Goal: Navigation & Orientation: Find specific page/section

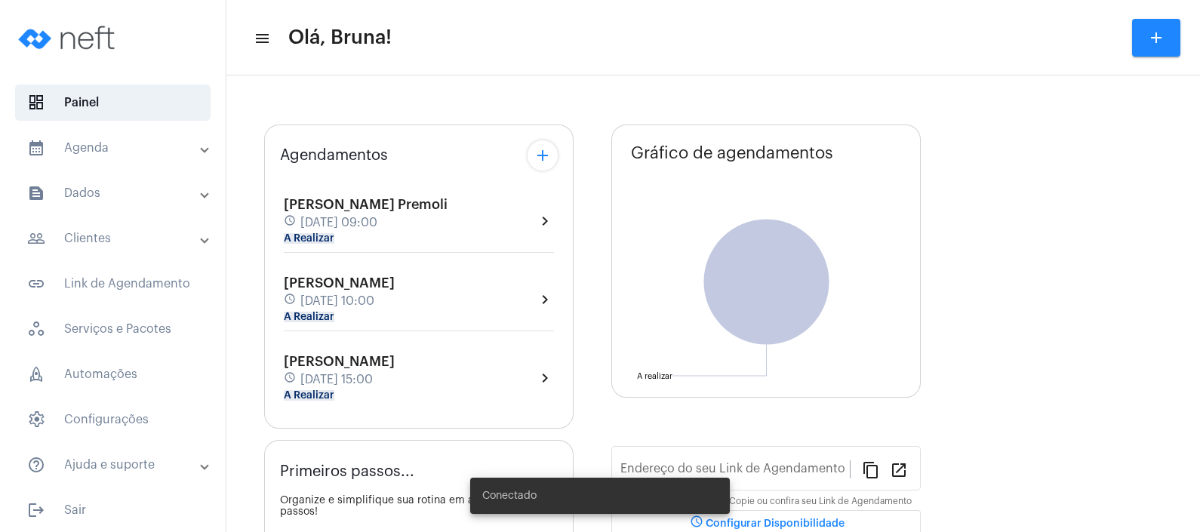
type input "[URL][DOMAIN_NAME]"
click at [86, 160] on mat-expansion-panel-header "calendar_month_outlined Agenda" at bounding box center [117, 148] width 217 height 36
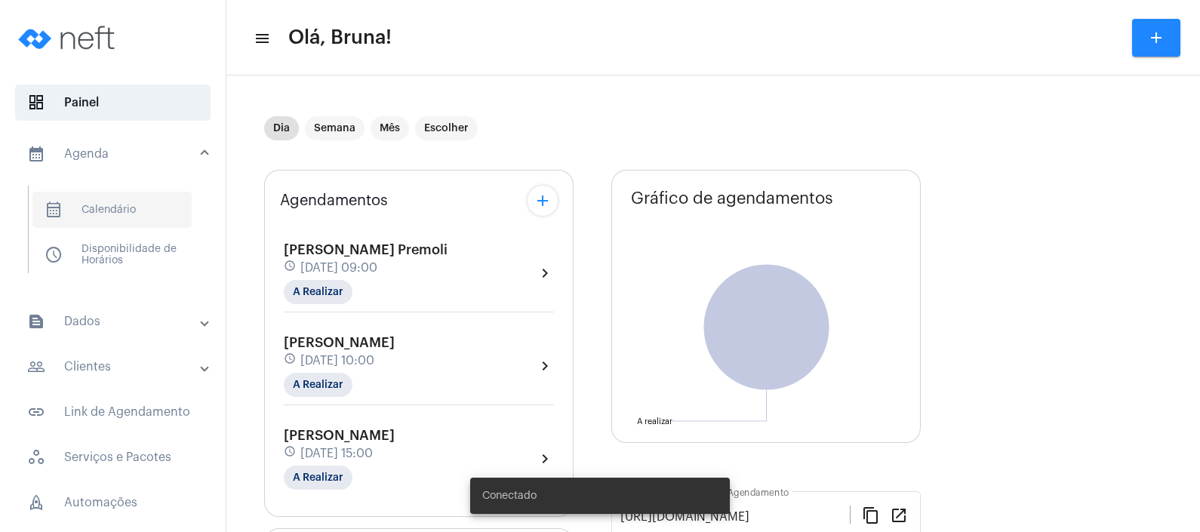
click at [100, 203] on span "calendar_month_outlined Calendário" at bounding box center [111, 210] width 159 height 36
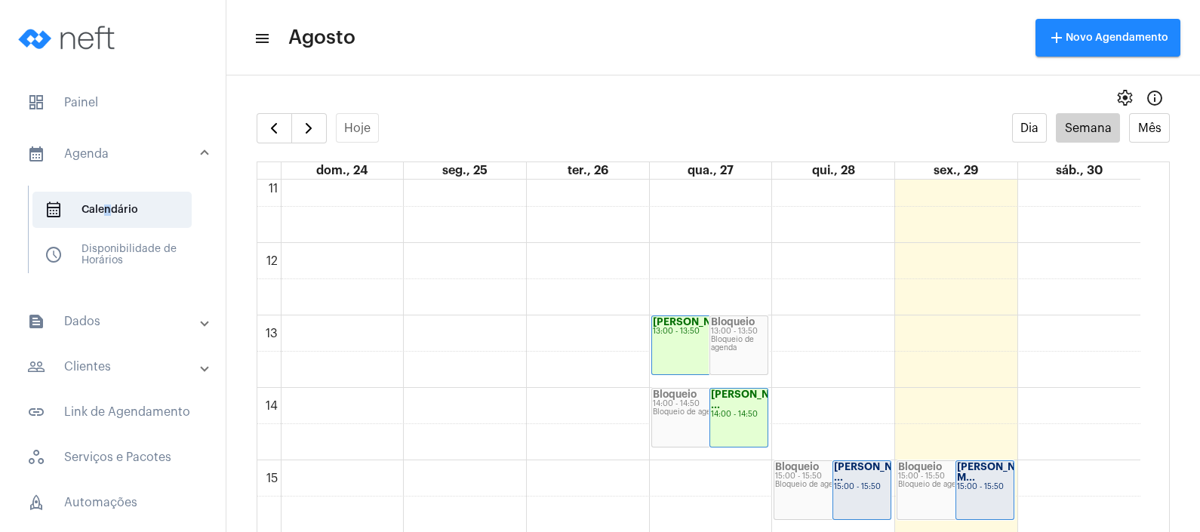
scroll to position [906, 0]
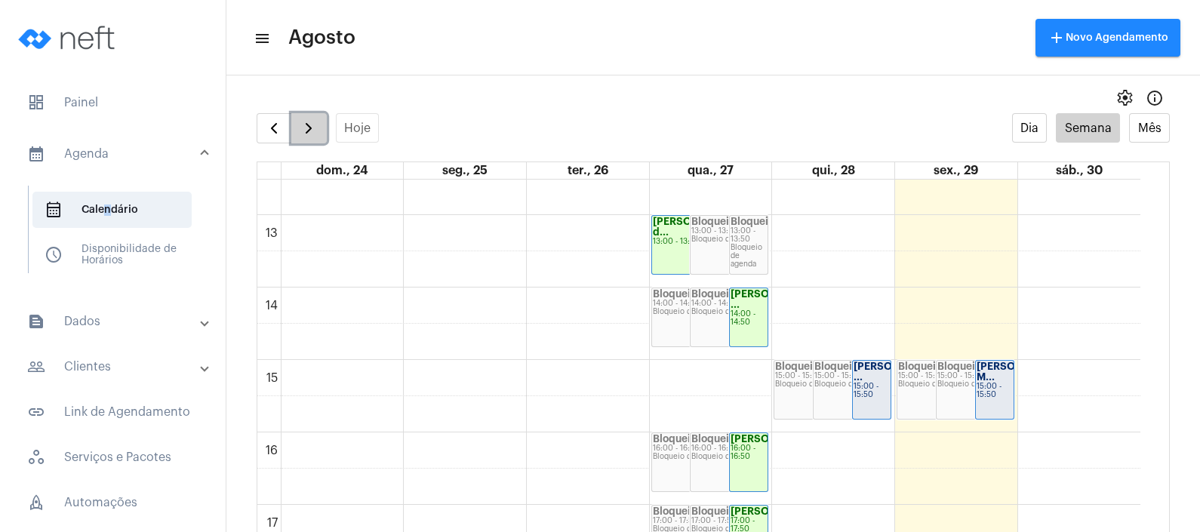
click at [311, 133] on span "button" at bounding box center [309, 128] width 18 height 18
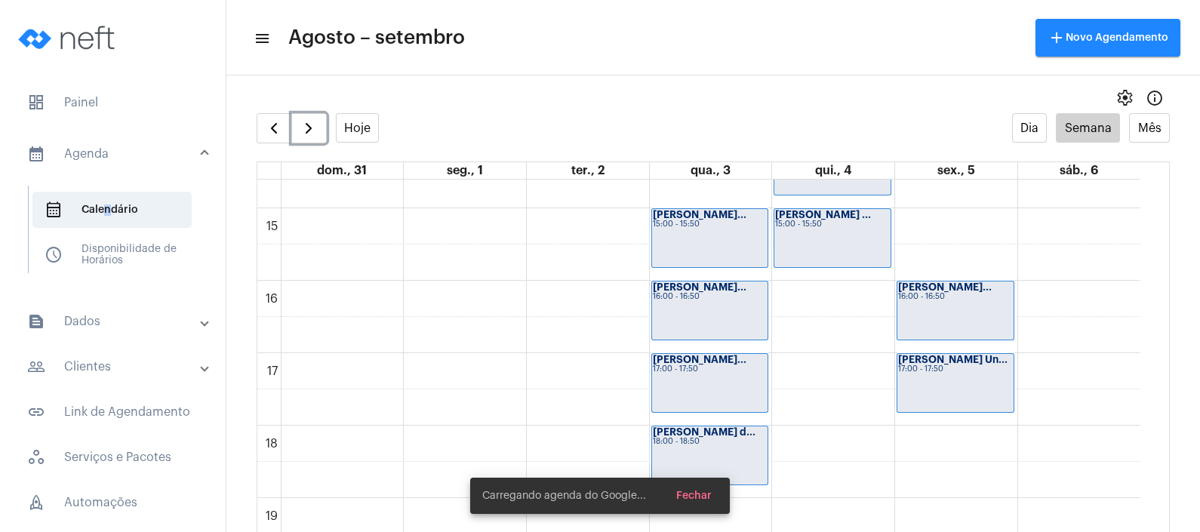
scroll to position [1095, 0]
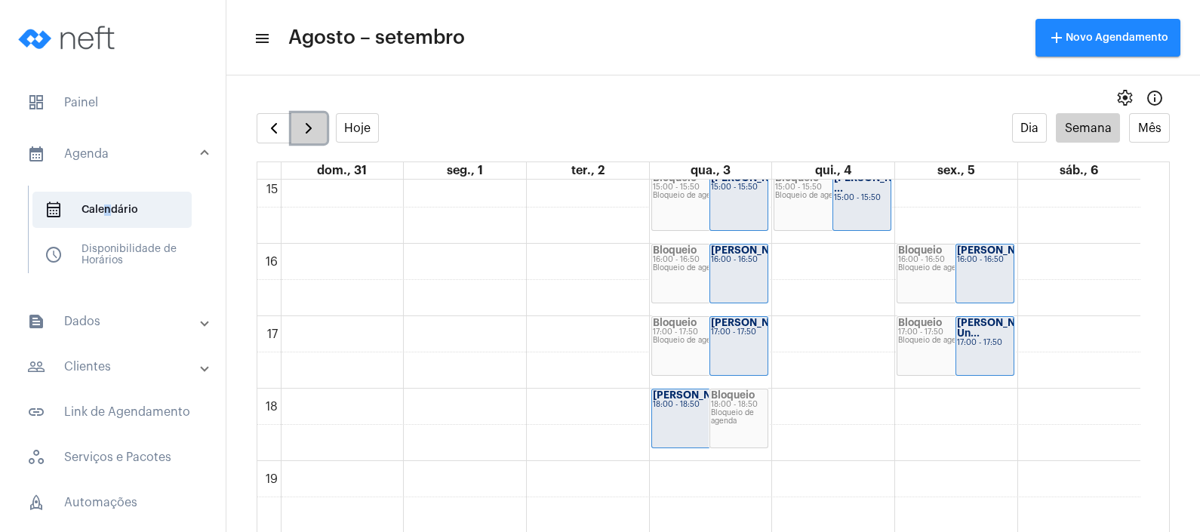
click at [316, 138] on button "button" at bounding box center [308, 128] width 35 height 30
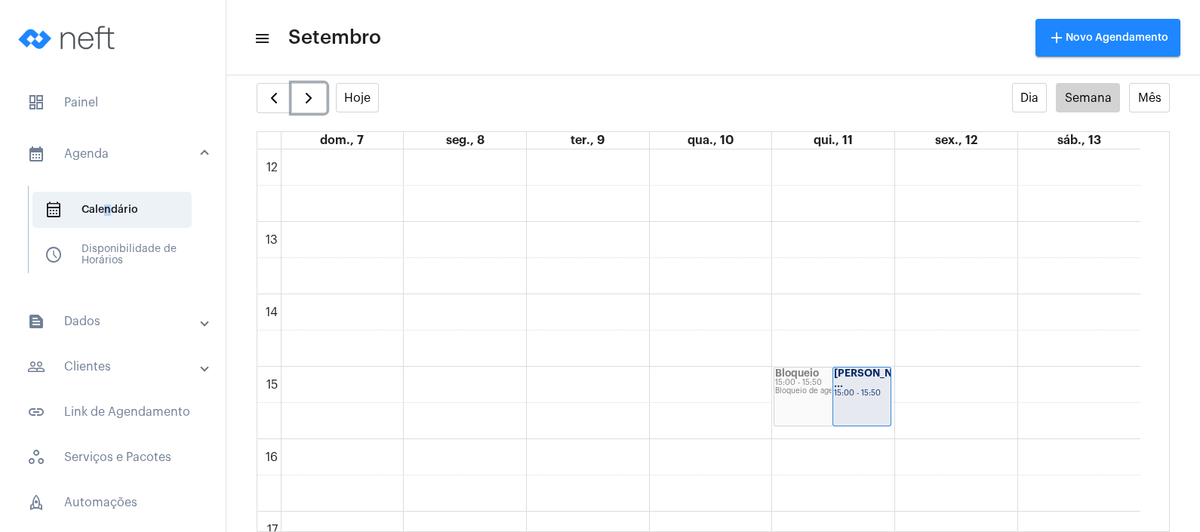
scroll to position [789, 0]
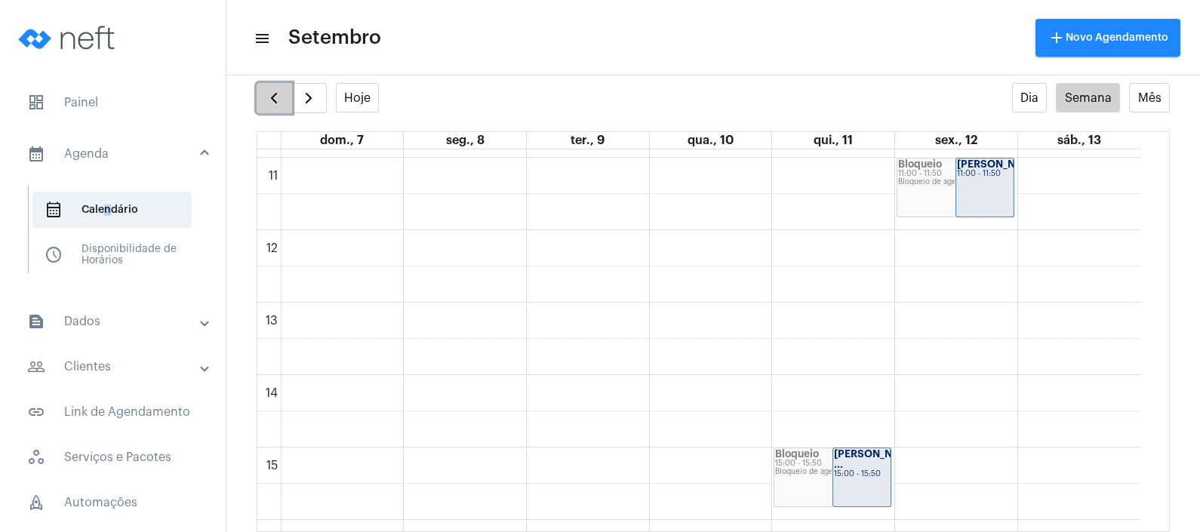
click at [275, 89] on span "button" at bounding box center [274, 98] width 18 height 18
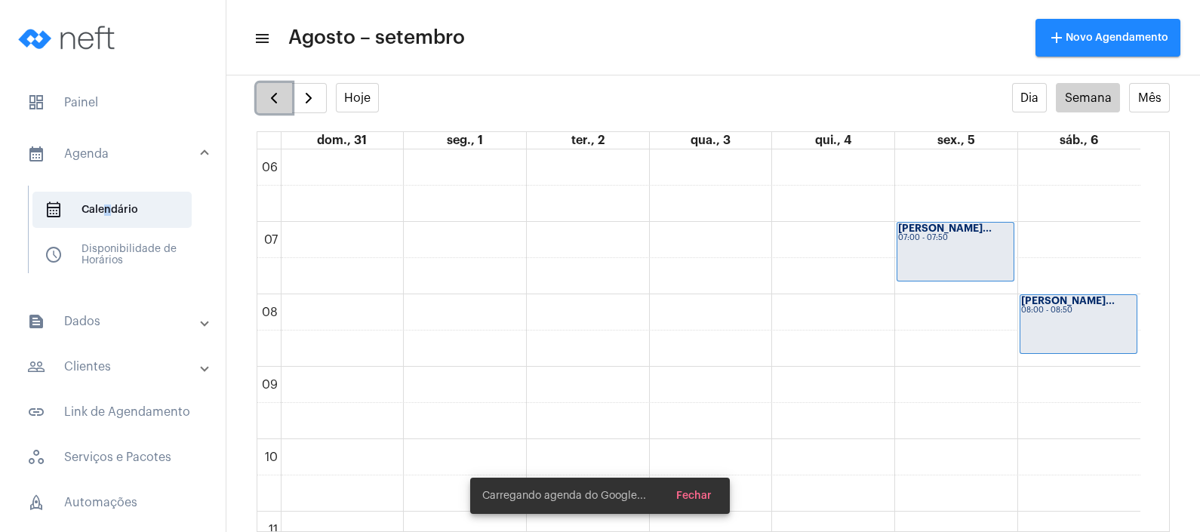
click at [275, 89] on span "button" at bounding box center [274, 98] width 18 height 18
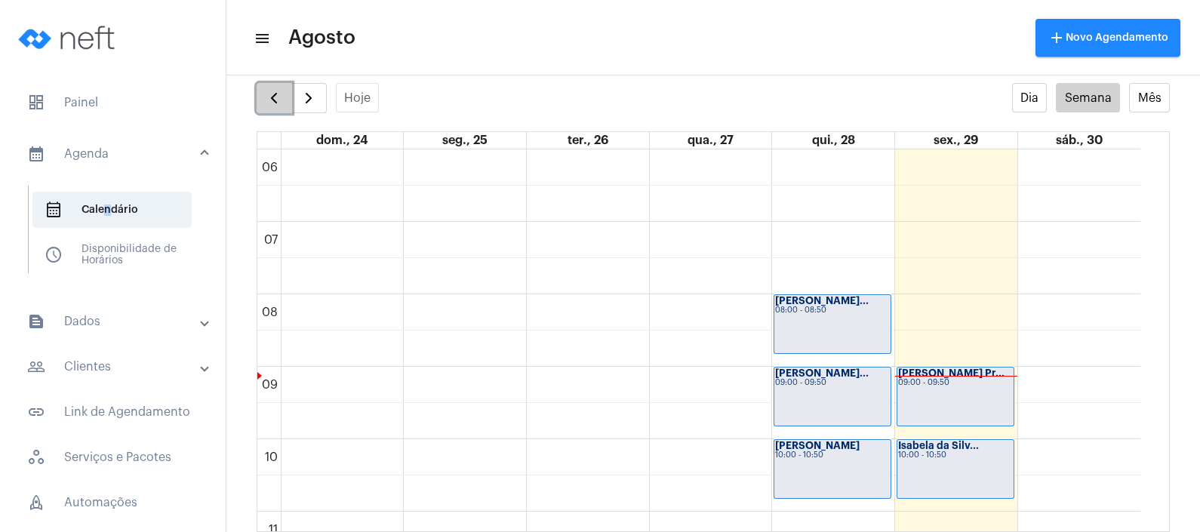
click at [275, 89] on span "button" at bounding box center [274, 98] width 18 height 18
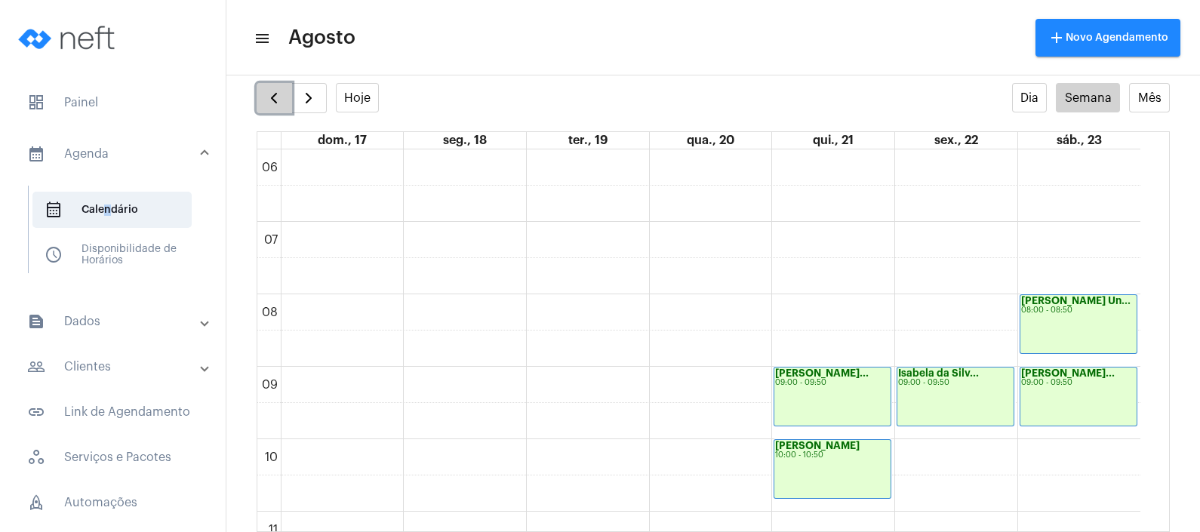
click at [275, 89] on span "button" at bounding box center [274, 98] width 18 height 18
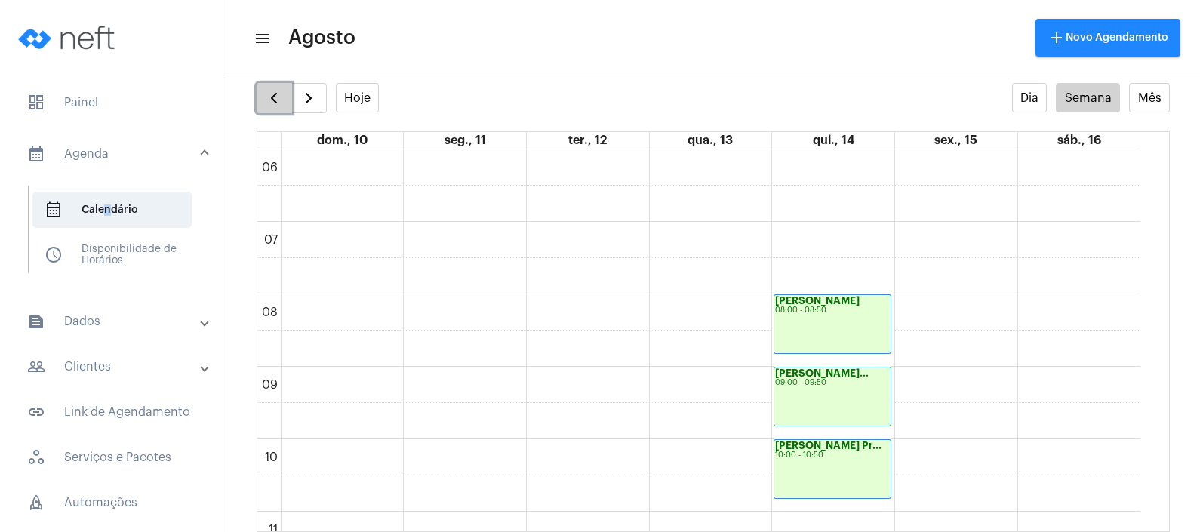
click at [275, 89] on span "button" at bounding box center [274, 98] width 18 height 18
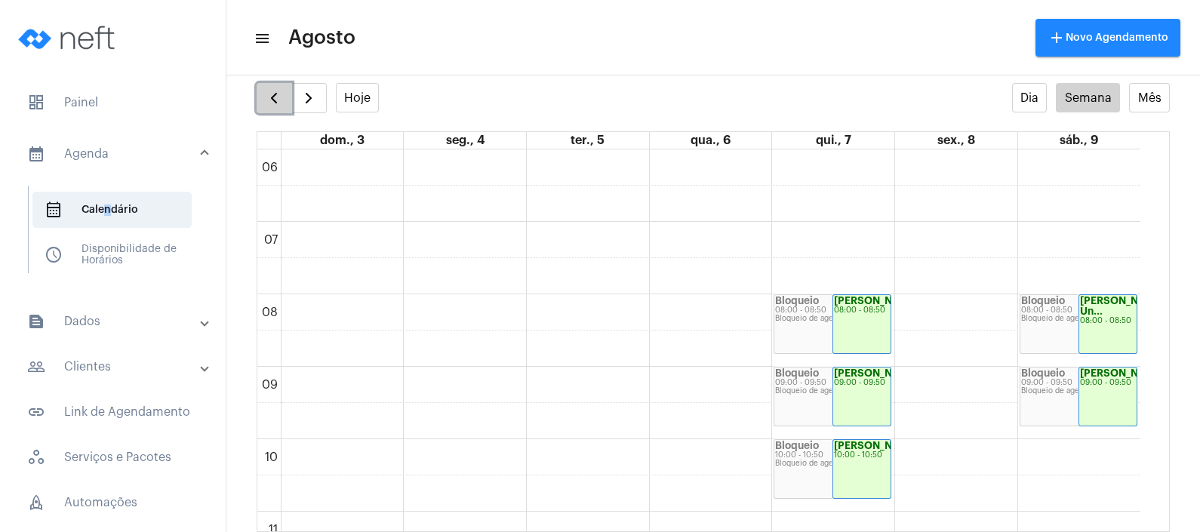
click at [260, 98] on button "button" at bounding box center [274, 98] width 35 height 30
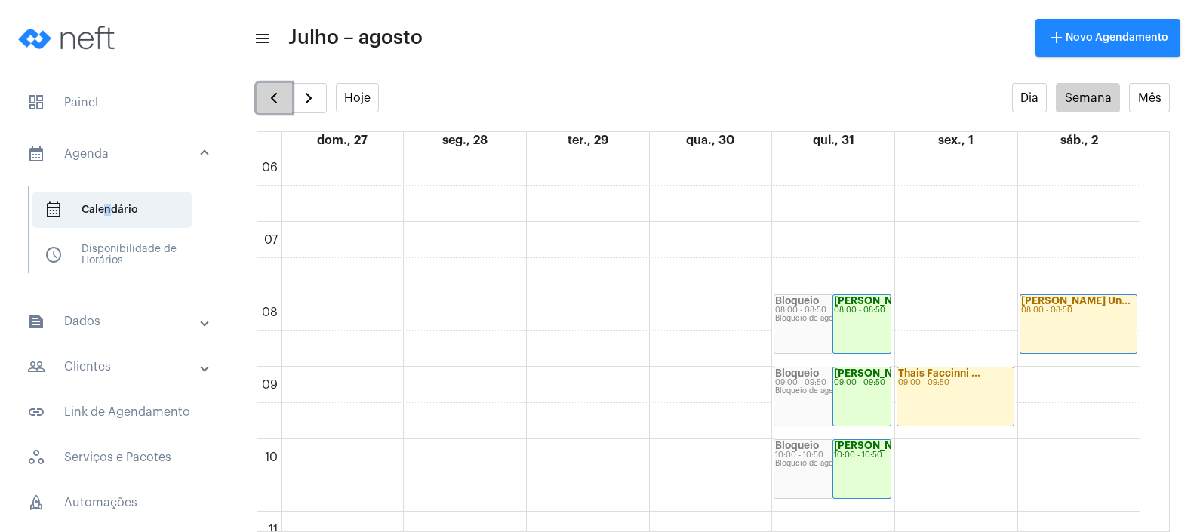
click at [260, 98] on button "button" at bounding box center [274, 98] width 35 height 30
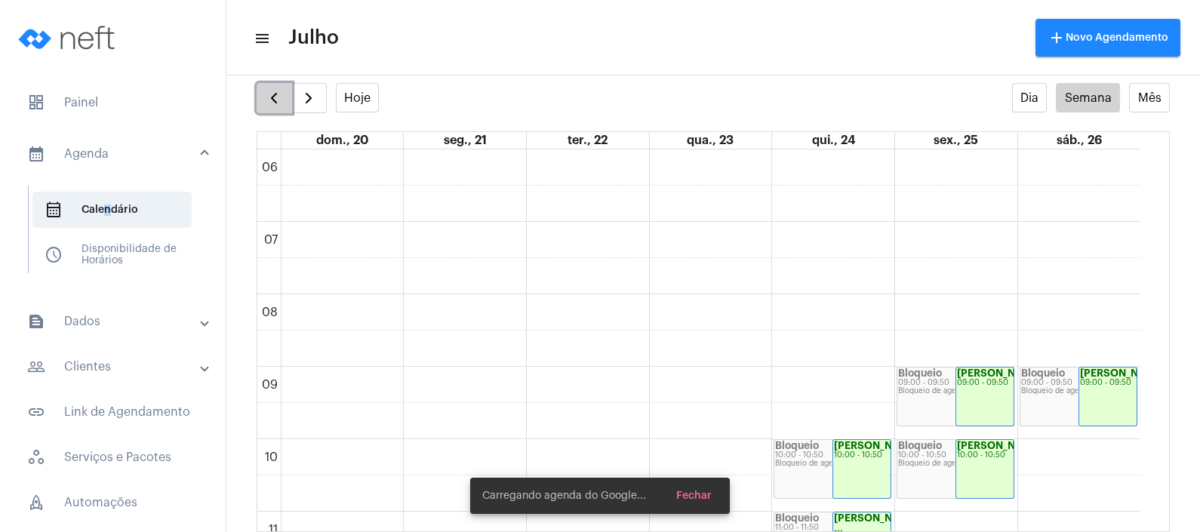
click at [260, 98] on button "button" at bounding box center [274, 98] width 35 height 30
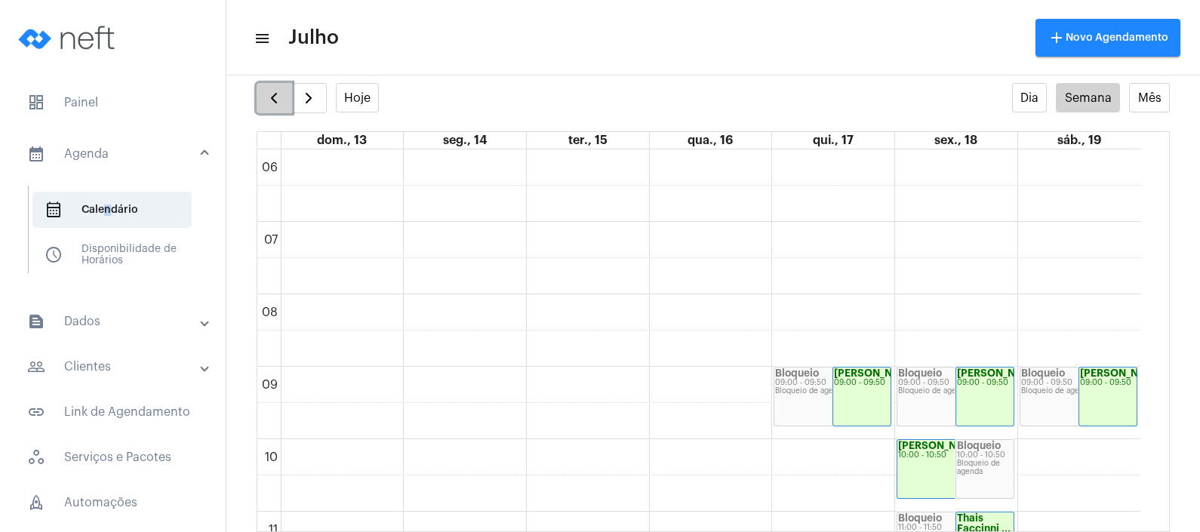
click at [260, 98] on button "button" at bounding box center [274, 98] width 35 height 30
